Goal: Information Seeking & Learning: Learn about a topic

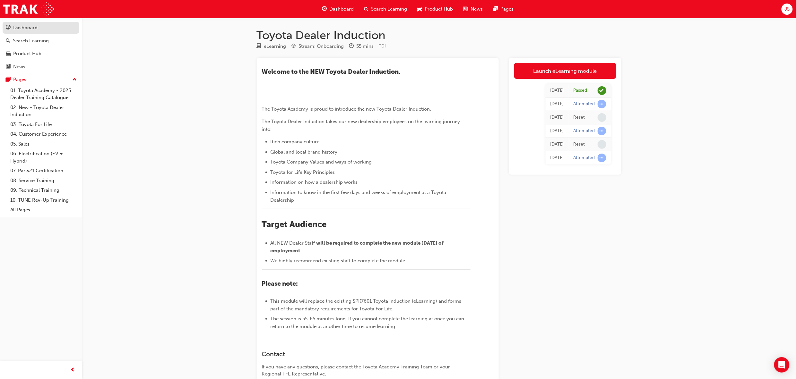
click at [16, 32] on link "Dashboard" at bounding box center [41, 28] width 77 height 12
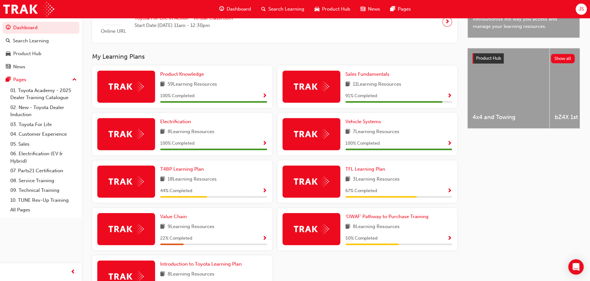
scroll to position [239, 0]
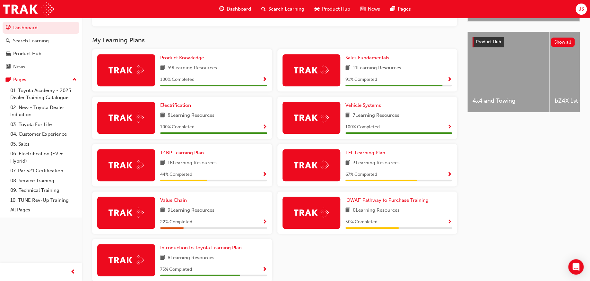
click at [448, 223] on span "Show Progress" at bounding box center [449, 223] width 5 height 6
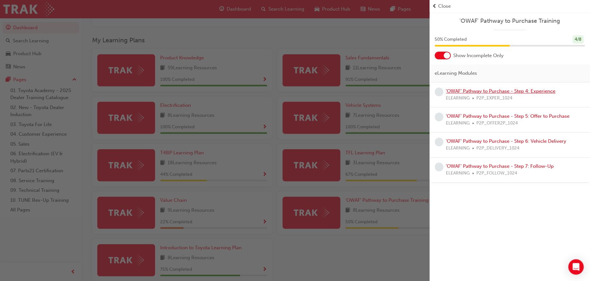
click at [478, 90] on link "'OWAF' Pathway to Purchase - Step 4: Experience" at bounding box center [500, 91] width 109 height 6
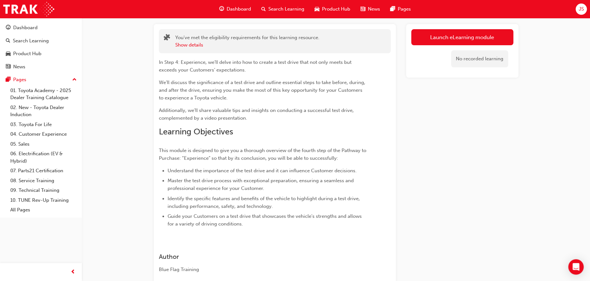
scroll to position [1, 0]
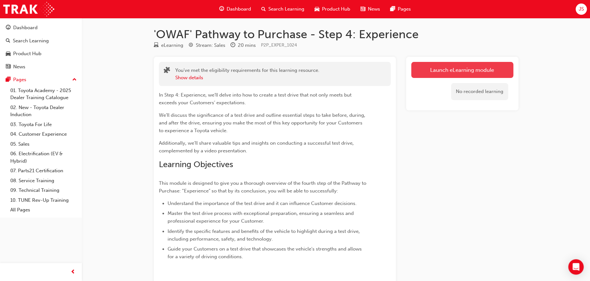
click at [454, 65] on link "Launch eLearning module" at bounding box center [462, 70] width 102 height 16
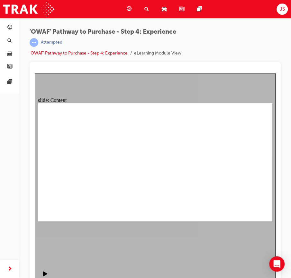
click at [208, 34] on div "'OWAF' Pathway to Purchase - Step 4: Experience | Attempted 'OWAF' Pathway to P…" at bounding box center [155, 45] width 251 height 34
drag, startPoint x: 248, startPoint y: 215, endPoint x: 249, endPoint y: 212, distance: 3.7
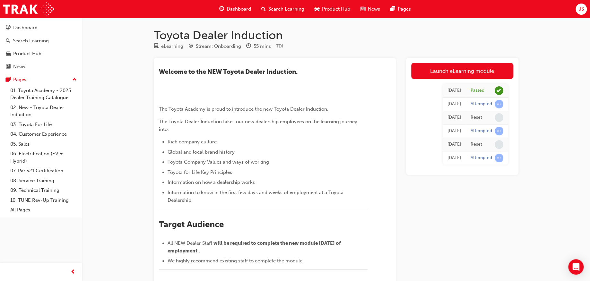
click at [578, 9] on div "JS" at bounding box center [581, 9] width 11 height 11
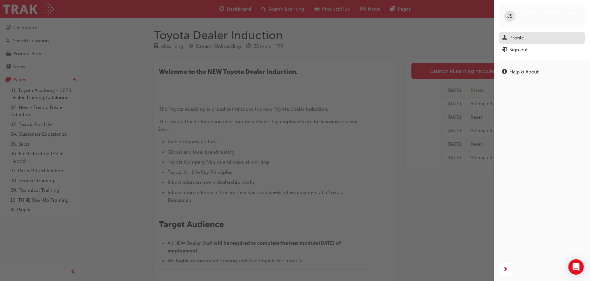
click at [520, 38] on div "Profile" at bounding box center [516, 37] width 14 height 7
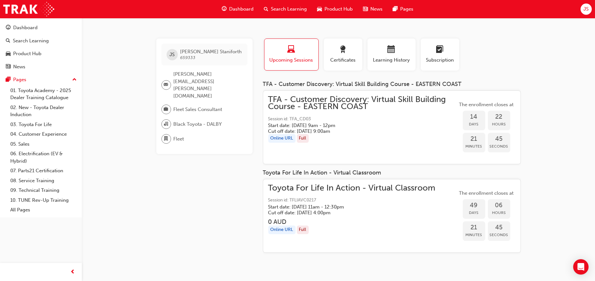
click at [587, 9] on span "JS" at bounding box center [586, 8] width 5 height 7
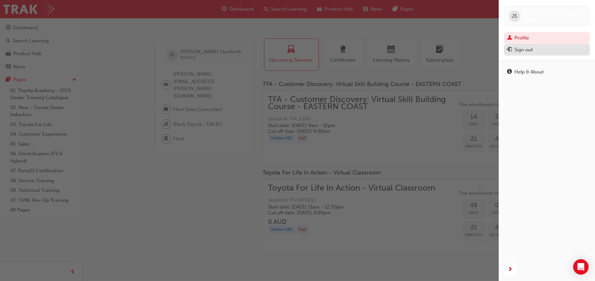
click at [554, 51] on div "Sign out" at bounding box center [547, 50] width 80 height 8
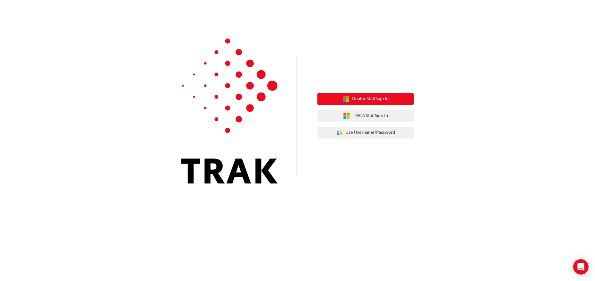
click at [377, 101] on span "Dealer Staff Sign In" at bounding box center [370, 98] width 37 height 7
